Goal: Task Accomplishment & Management: Use online tool/utility

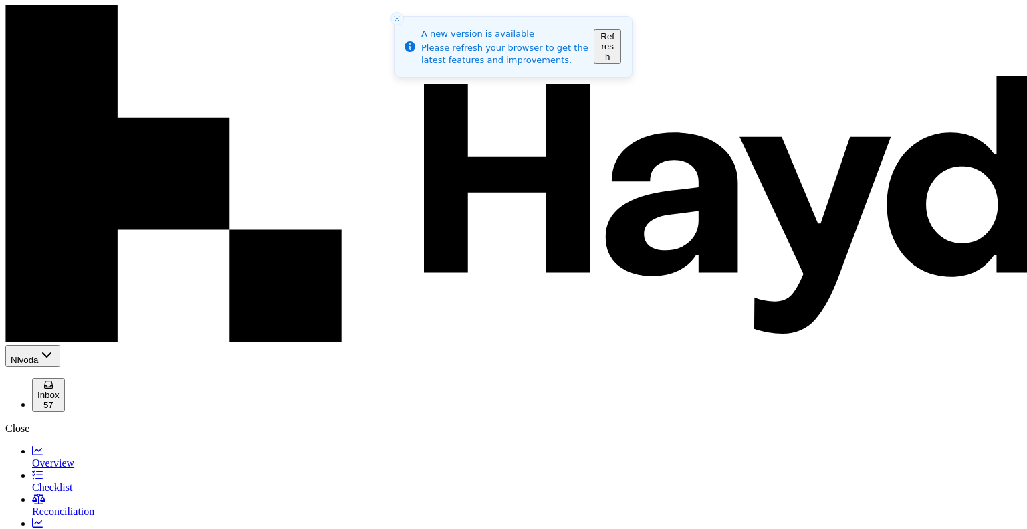
click at [621, 48] on button "Refresh" at bounding box center [607, 46] width 27 height 34
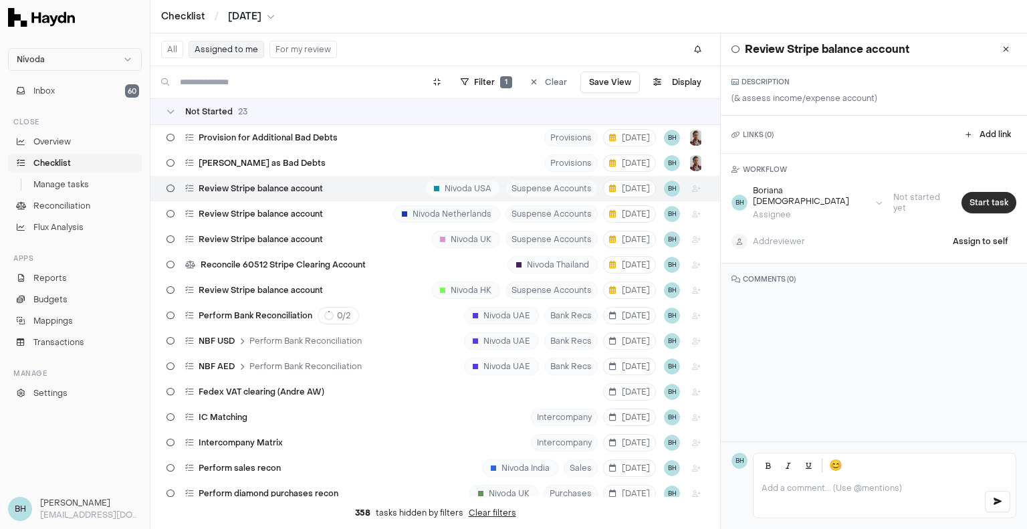
click at [979, 192] on button "Start task" at bounding box center [988, 202] width 55 height 21
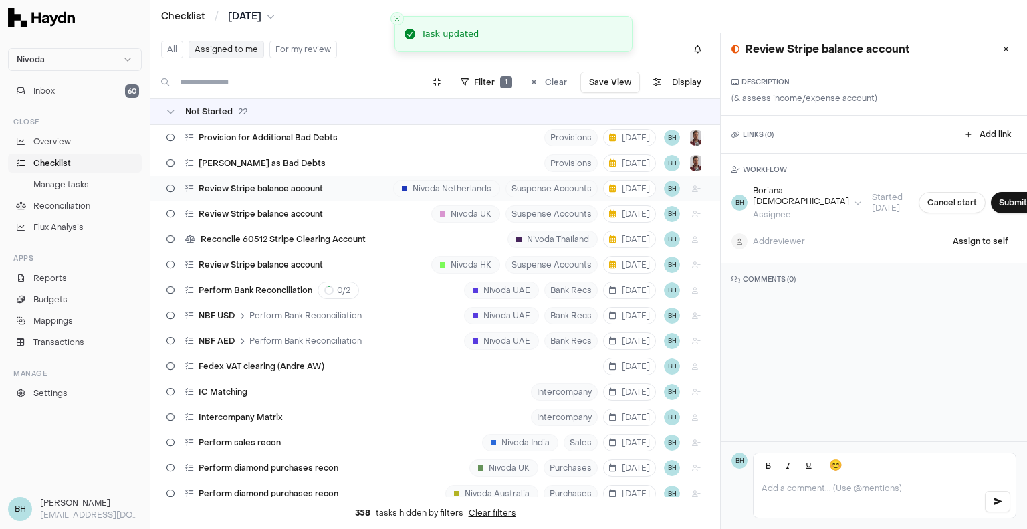
click at [356, 184] on div "Review Stripe balance account Nivoda Netherlands Suspense Accounts 5 Sep BH" at bounding box center [434, 188] width 569 height 25
click at [968, 195] on button "Start task" at bounding box center [988, 202] width 55 height 21
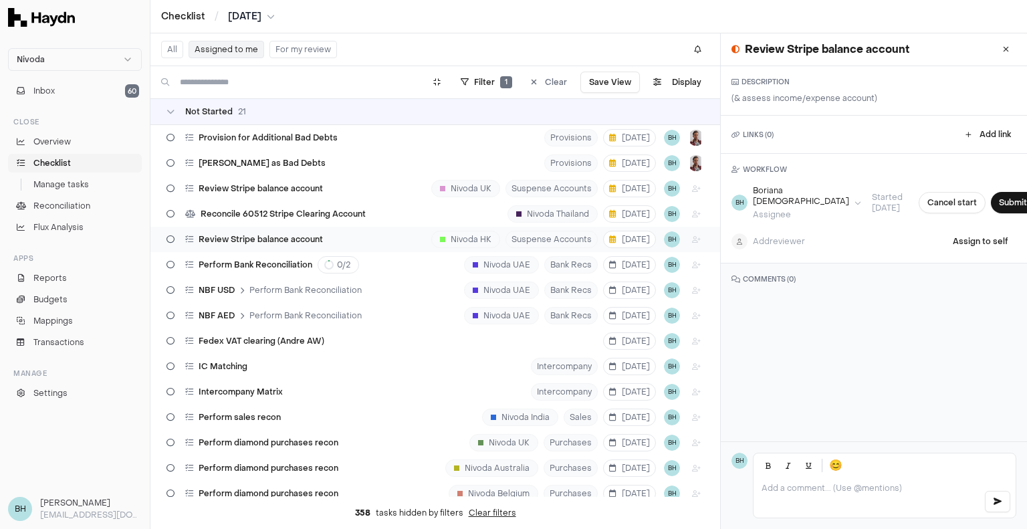
click at [356, 238] on div "Review Stripe balance account Nivoda HK Suspense Accounts 5 Sep BH" at bounding box center [434, 239] width 569 height 25
click at [994, 197] on button "Start task" at bounding box center [988, 202] width 55 height 21
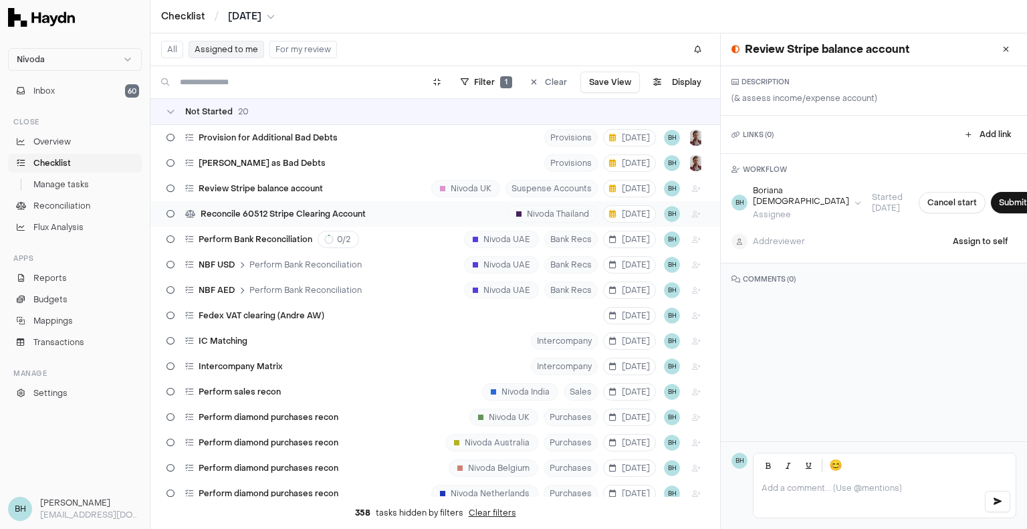
click at [380, 211] on div "Reconcile 60512 Stripe Clearing Account Nivoda Thailand 5 Sep BH" at bounding box center [434, 213] width 569 height 25
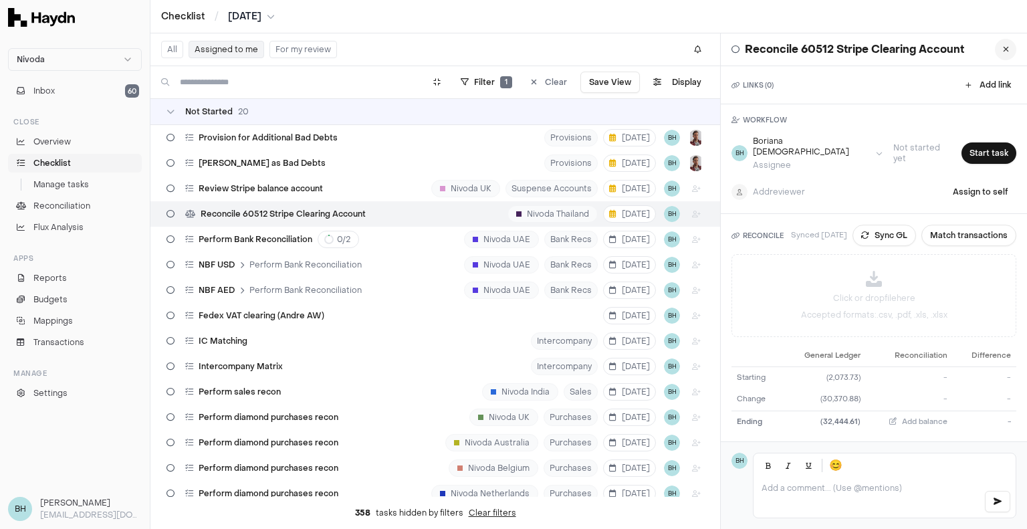
click at [997, 53] on button at bounding box center [1005, 49] width 21 height 21
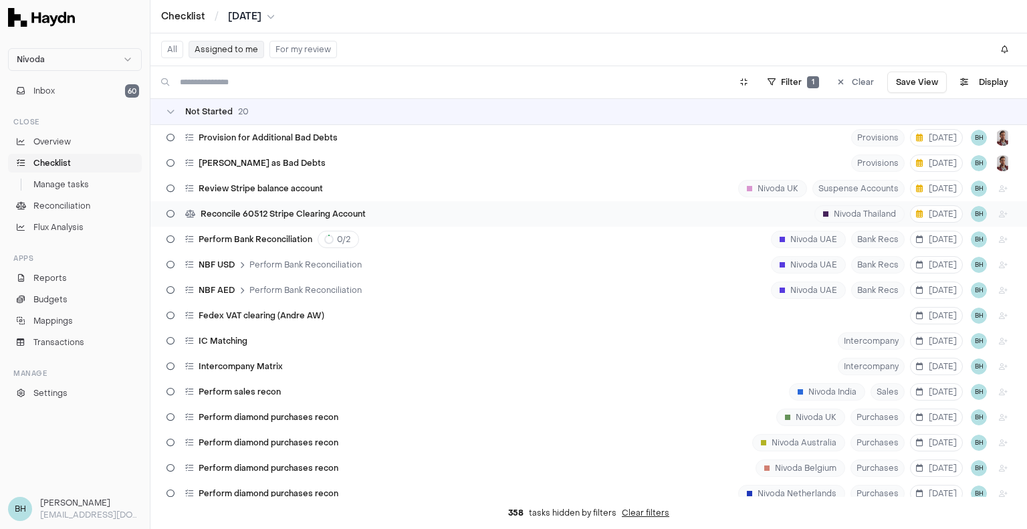
click at [340, 216] on span "Reconcile 60512 Stripe Clearing Account" at bounding box center [283, 214] width 165 height 11
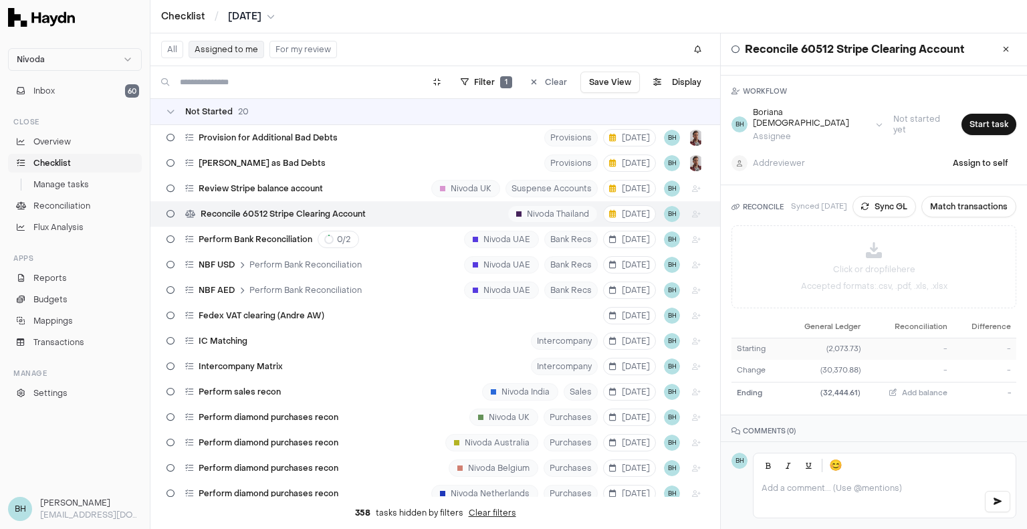
scroll to position [43, 0]
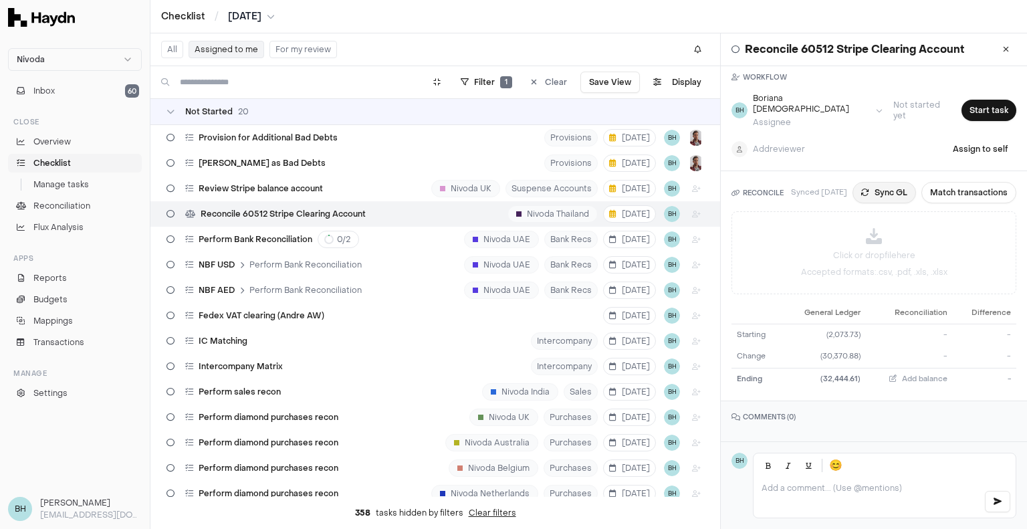
click at [887, 182] on button "Sync GL" at bounding box center [883, 192] width 63 height 21
click at [398, 214] on html "Nivoda Inbox 60 Close Overview Checklist Manage tasks Reconciliation Flux Analy…" at bounding box center [513, 264] width 1027 height 529
click at [463, 221] on icon at bounding box center [455, 223] width 16 height 8
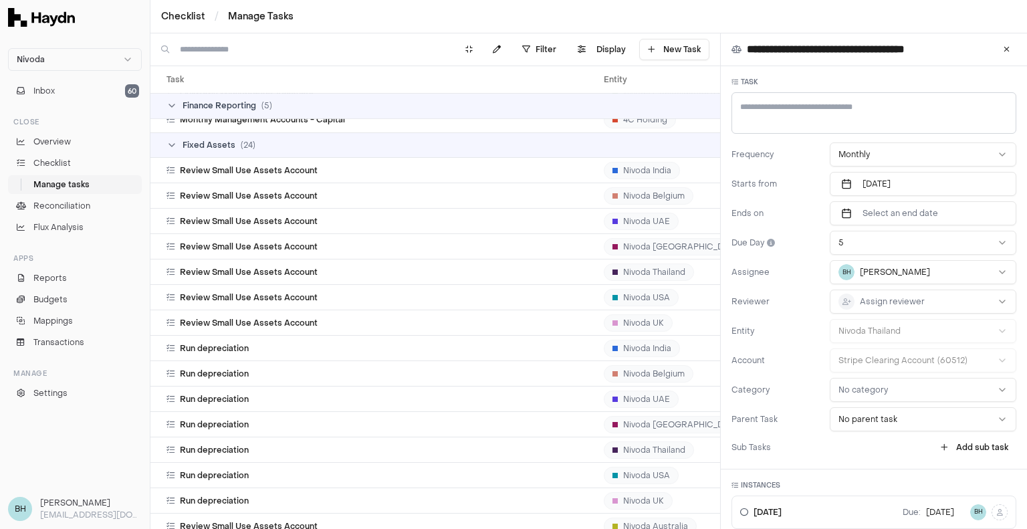
scroll to position [3013, 0]
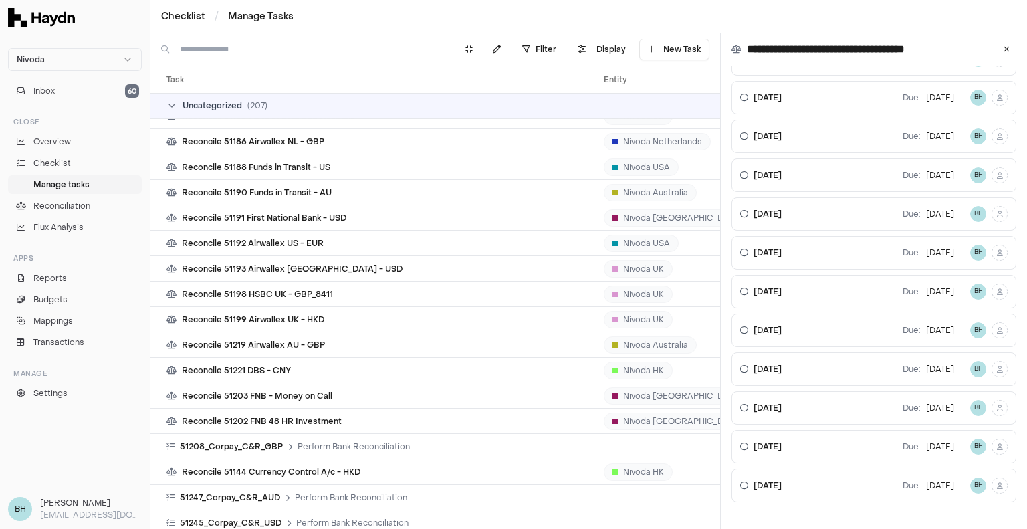
scroll to position [805, 0]
type textarea "*"
click at [48, 168] on span "Checklist" at bounding box center [51, 163] width 37 height 12
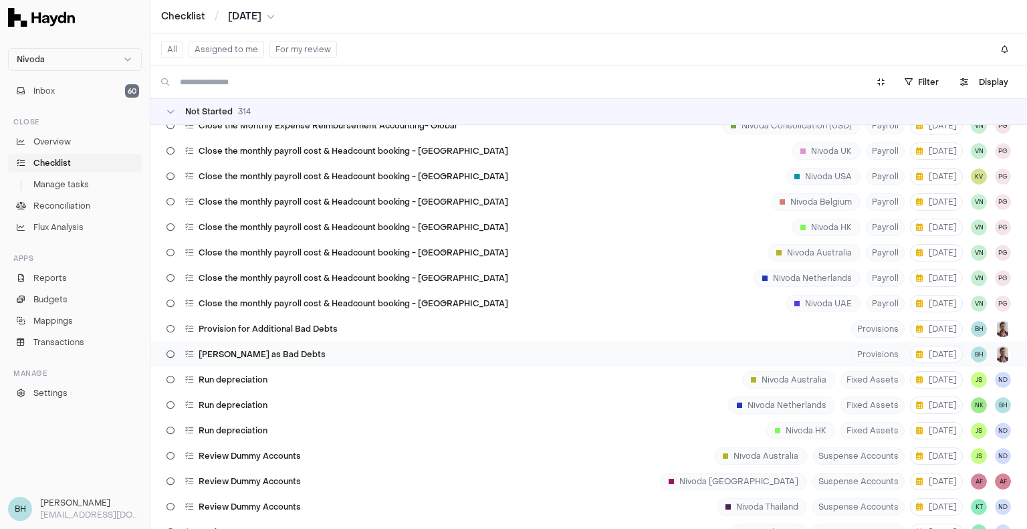
scroll to position [668, 0]
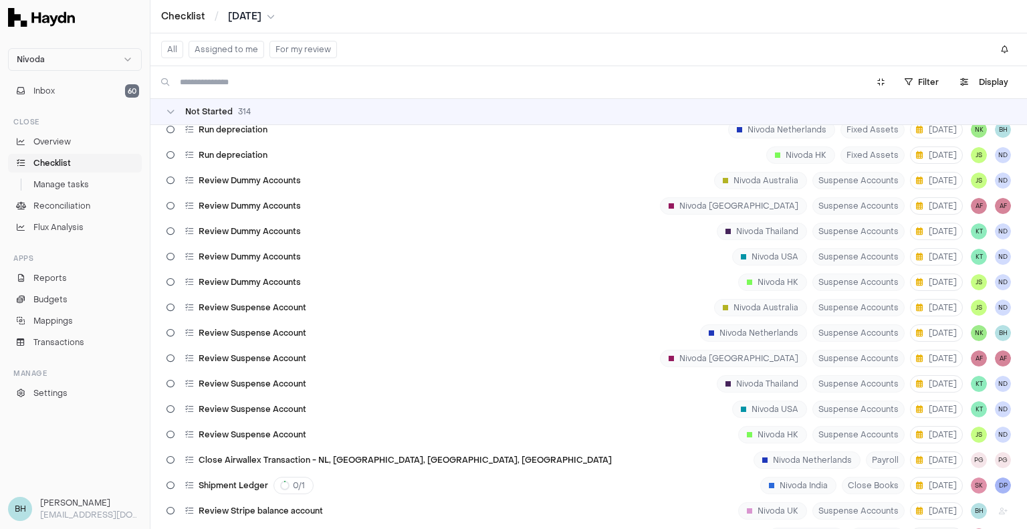
click at [206, 49] on button "Assigned to me" at bounding box center [226, 49] width 76 height 17
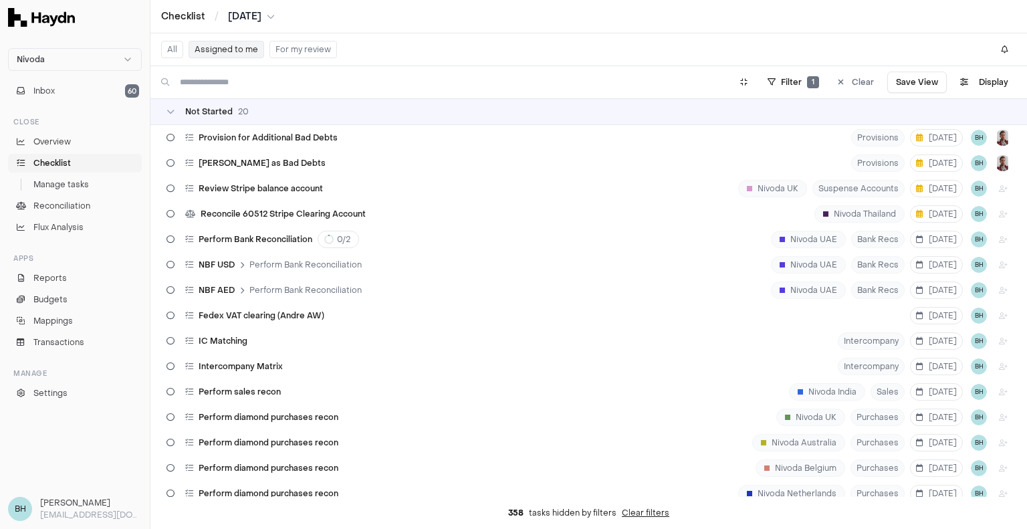
click at [307, 219] on div "Reconcile 60512 Stripe Clearing Account" at bounding box center [266, 213] width 210 height 25
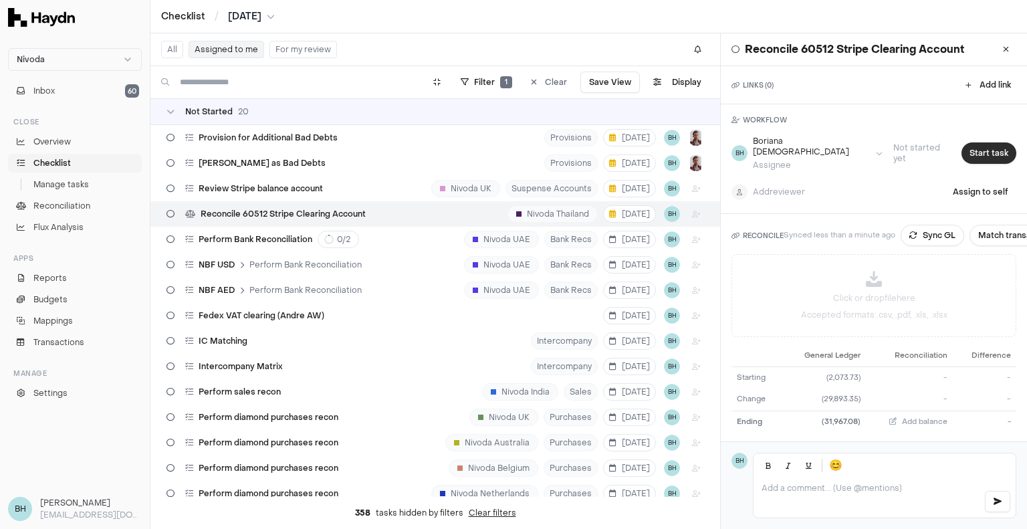
click at [975, 143] on button "Start task" at bounding box center [988, 152] width 55 height 21
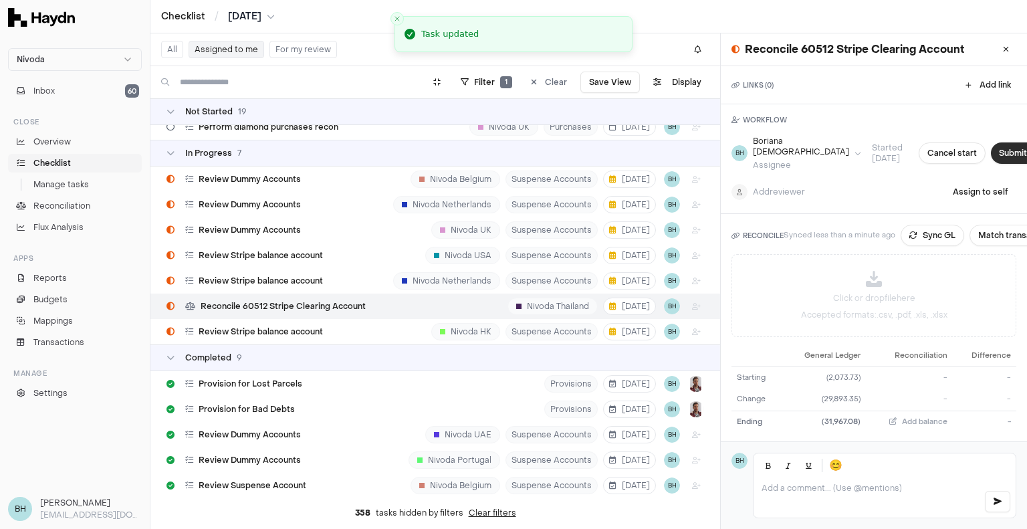
click at [991, 154] on button "Submit task" at bounding box center [1022, 152] width 63 height 21
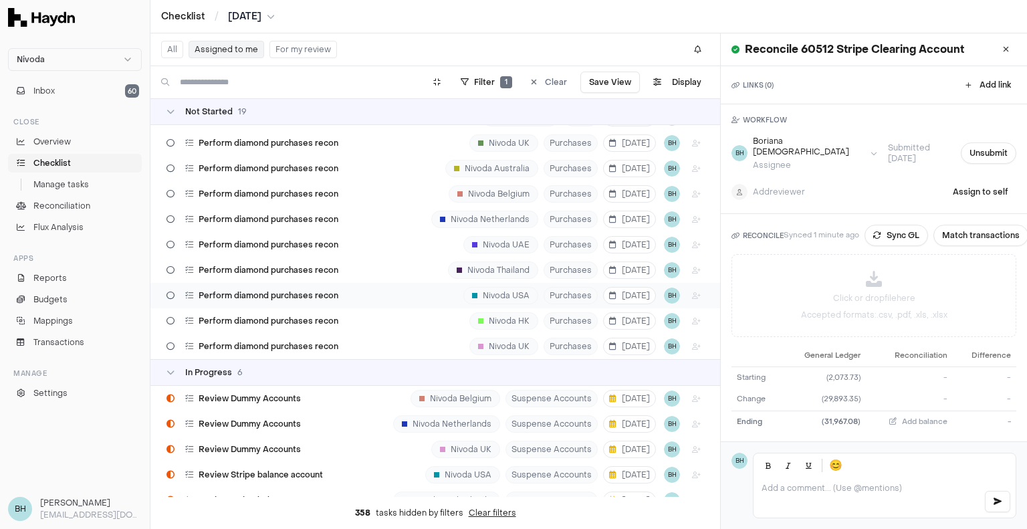
scroll to position [134, 0]
